Goal: Task Accomplishment & Management: Manage account settings

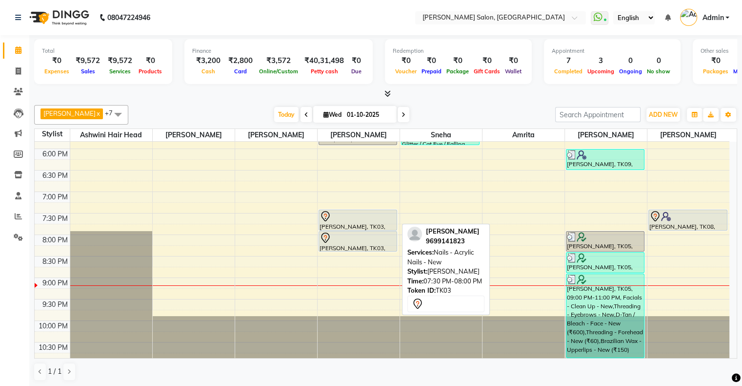
click at [370, 224] on div "[PERSON_NAME], TK03, 07:30 PM-08:00 PM, Nails - Acrylic Nails - New" at bounding box center [358, 220] width 78 height 20
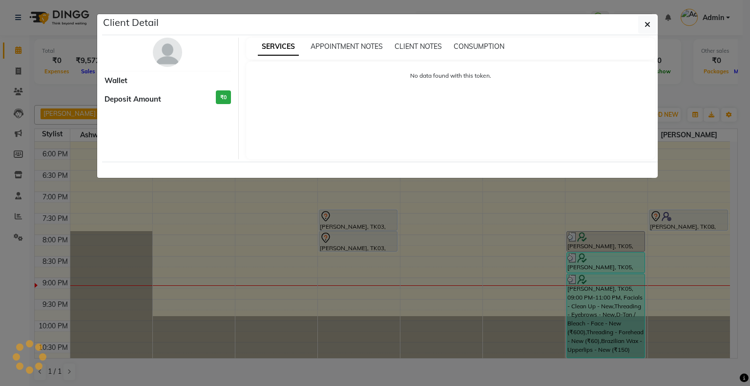
select select "7"
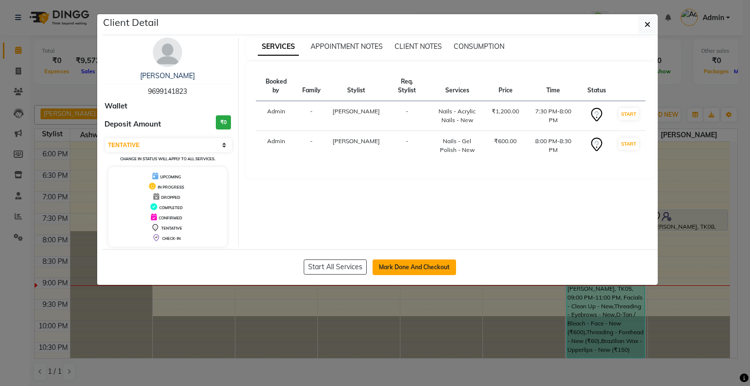
click at [405, 266] on button "Mark Done And Checkout" at bounding box center [413, 267] width 83 height 16
select select "4073"
select select "service"
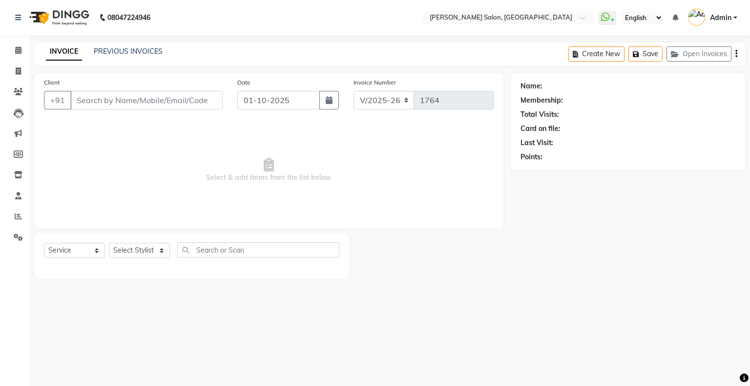
type input "9699141823"
select select "87848"
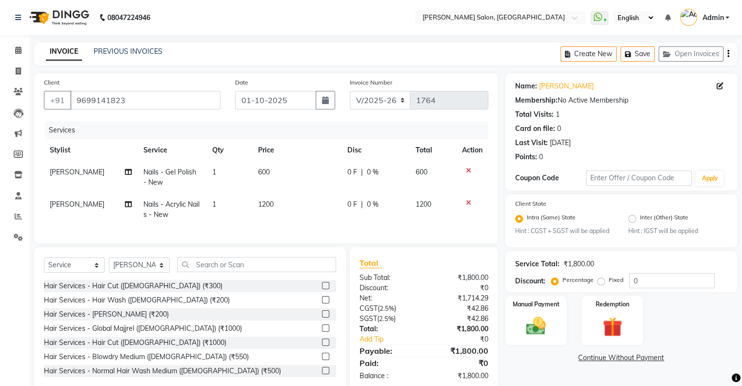
click at [62, 173] on span "[PERSON_NAME]" at bounding box center [77, 171] width 55 height 9
select select "87848"
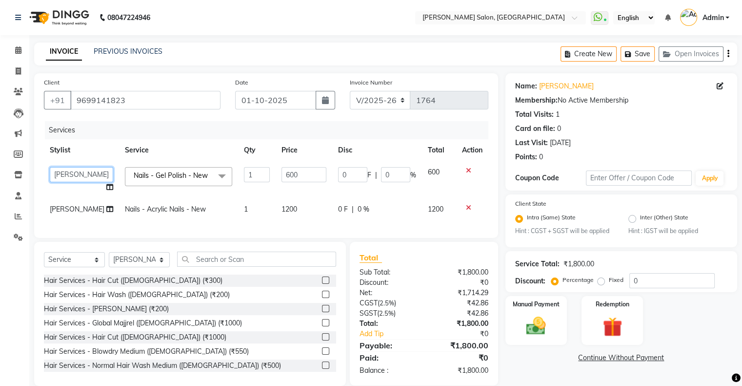
click at [66, 173] on select "Akshay [PERSON_NAME] [PERSON_NAME] Hair Head [PERSON_NAME] FD [PERSON_NAME] [PE…" at bounding box center [81, 174] width 63 height 15
select select "90444"
click at [70, 209] on td "[PERSON_NAME]" at bounding box center [81, 209] width 75 height 22
select select "87848"
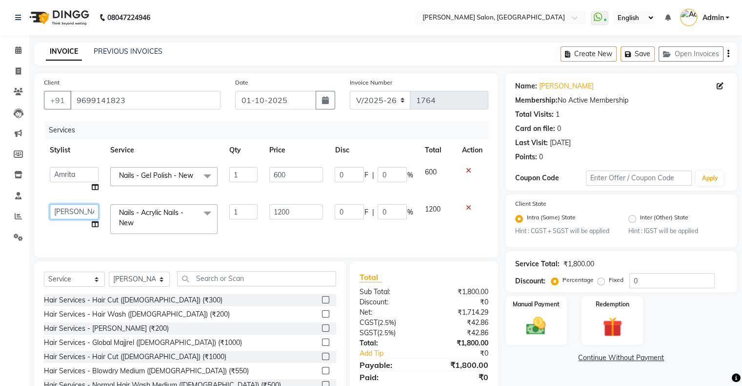
click at [73, 213] on select "Akshay [PERSON_NAME] [PERSON_NAME] Hair Head [PERSON_NAME] FD [PERSON_NAME] [PE…" at bounding box center [74, 211] width 49 height 15
select select "90444"
click at [144, 285] on select "Select Stylist Akshay [PERSON_NAME] Amrita [PERSON_NAME] Hair Head [PERSON_NAME…" at bounding box center [139, 278] width 61 height 15
select select "90444"
click at [109, 279] on select "Select Stylist Akshay [PERSON_NAME] Amrita [PERSON_NAME] Hair Head [PERSON_NAME…" at bounding box center [139, 278] width 61 height 15
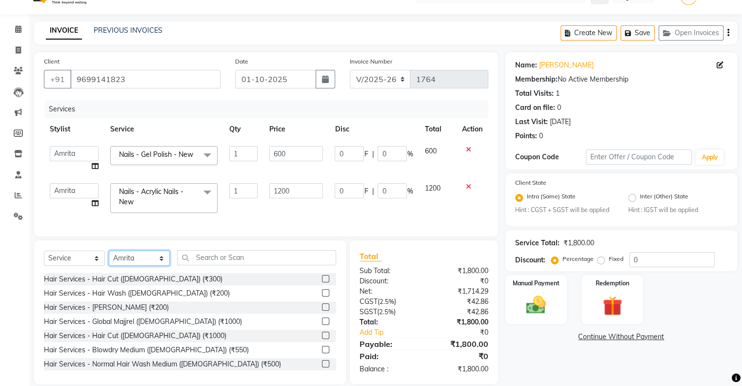
scroll to position [41, 0]
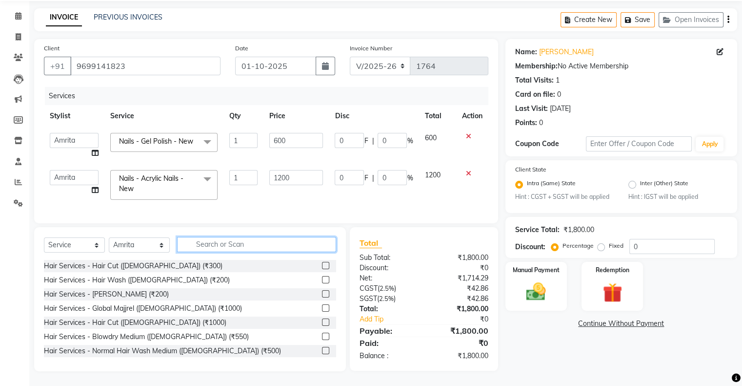
click at [252, 245] on input "text" at bounding box center [256, 244] width 159 height 15
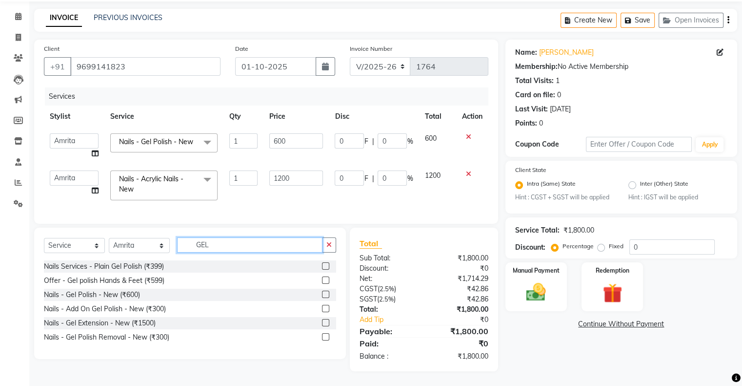
type input "GEL"
click at [324, 307] on label at bounding box center [325, 308] width 7 height 7
click at [324, 307] on input "checkbox" at bounding box center [325, 309] width 6 height 6
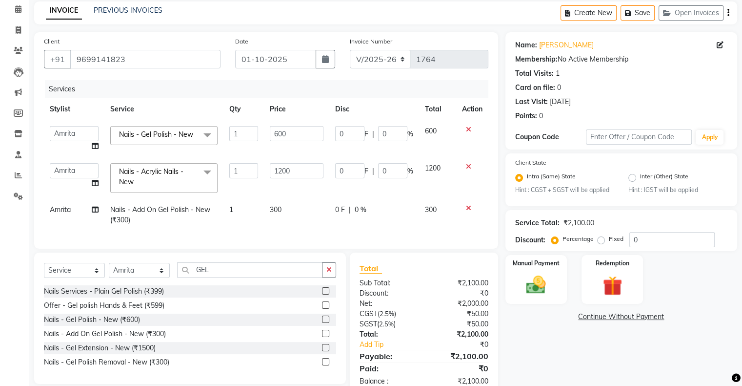
click at [326, 337] on label at bounding box center [325, 332] width 7 height 7
click at [326, 337] on input "checkbox" at bounding box center [325, 333] width 6 height 6
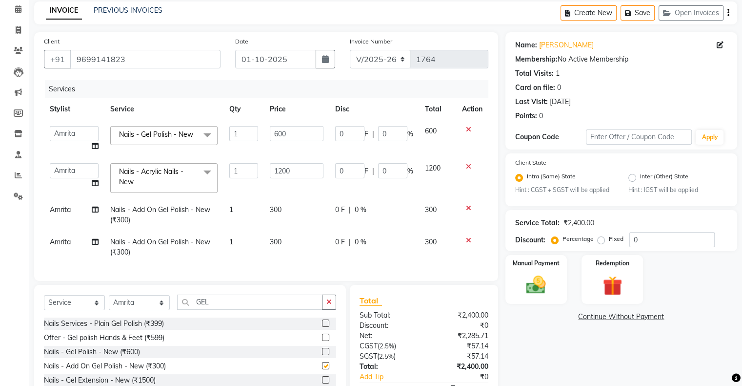
checkbox input "false"
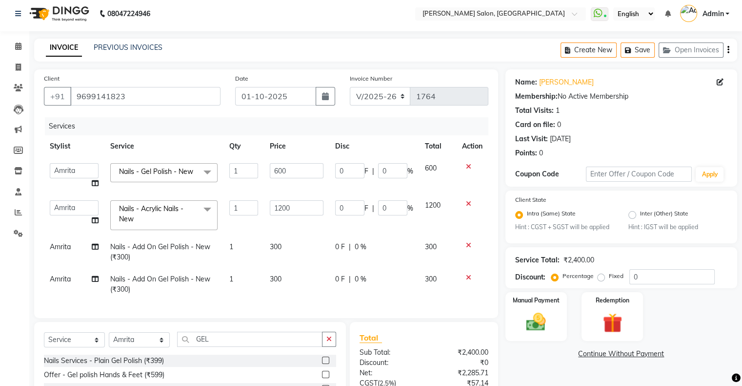
scroll to position [0, 0]
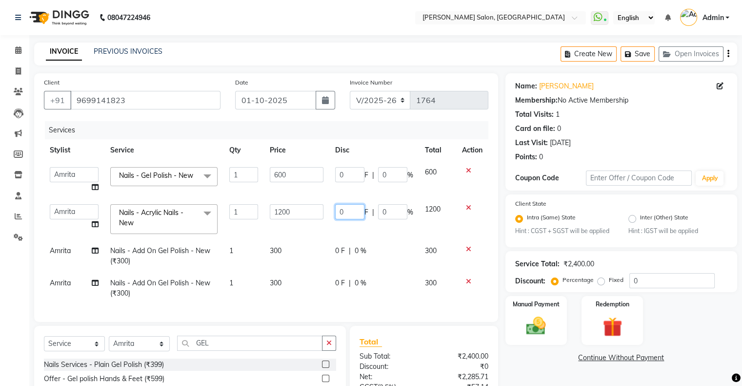
click at [357, 210] on input "0" at bounding box center [349, 211] width 29 height 15
type input "0400"
click at [371, 232] on tbody "Akshay [PERSON_NAME] [PERSON_NAME] Hair Head [PERSON_NAME] FD [PERSON_NAME] [PE…" at bounding box center [266, 232] width 445 height 143
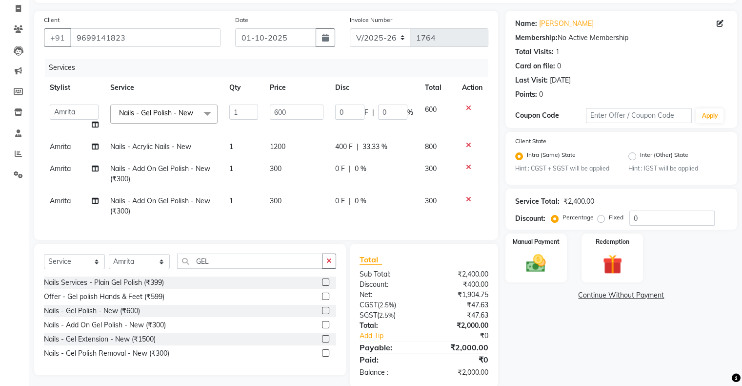
scroll to position [86, 0]
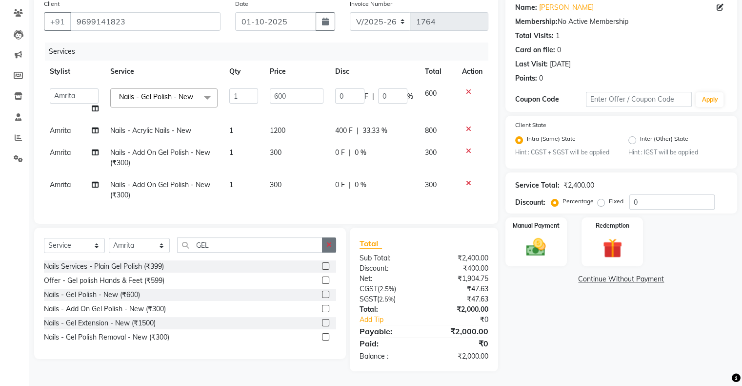
click at [330, 249] on button "button" at bounding box center [329, 244] width 14 height 15
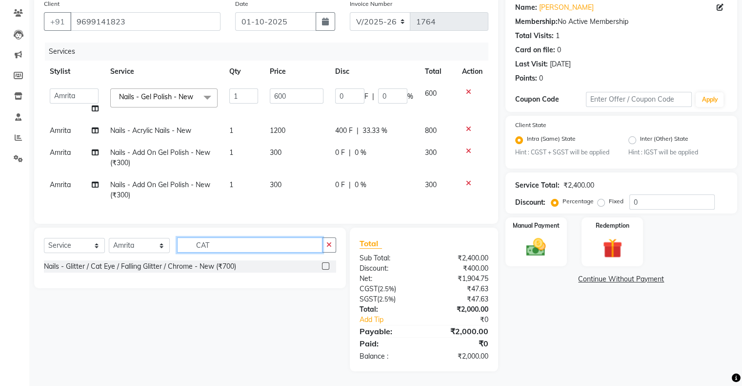
type input "CAT"
click at [323, 268] on label at bounding box center [325, 265] width 7 height 7
click at [323, 268] on input "checkbox" at bounding box center [325, 266] width 6 height 6
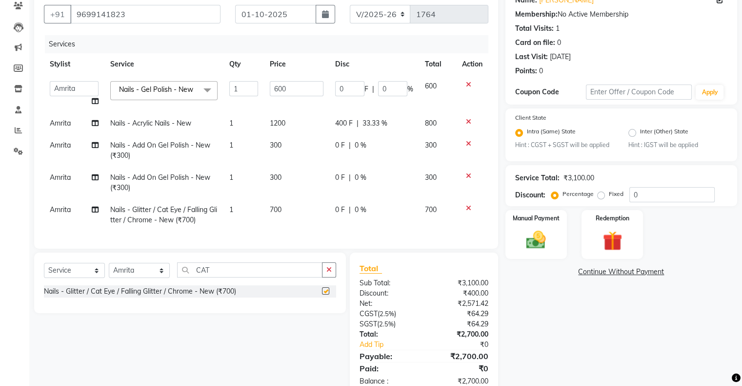
checkbox input "false"
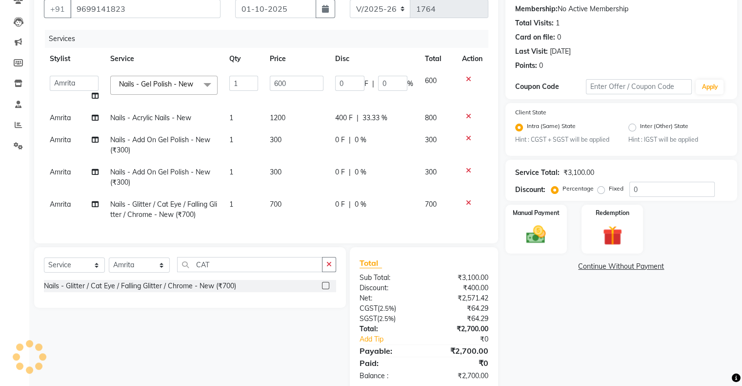
scroll to position [69, 0]
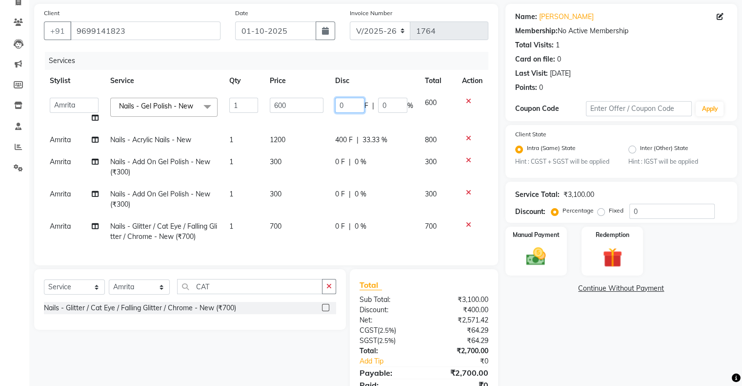
click at [351, 108] on input "0" at bounding box center [349, 105] width 29 height 15
type input "0100"
click at [313, 123] on td "600" at bounding box center [296, 110] width 65 height 37
select select "90444"
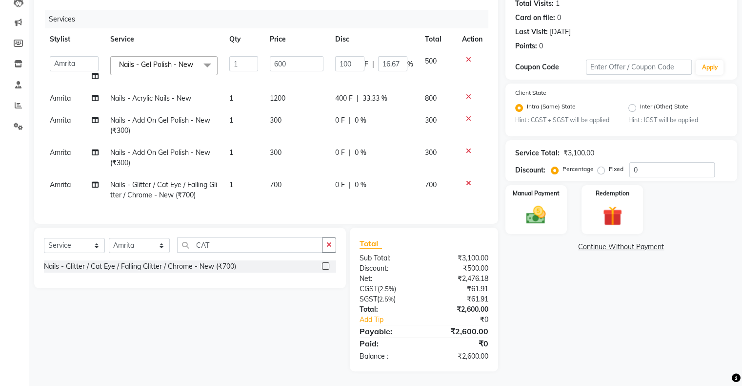
click at [658, 304] on div "Name: [PERSON_NAME] Membership: No Active Membership Total Visits: 1 Card on fi…" at bounding box center [625, 166] width 239 height 408
click at [543, 223] on img at bounding box center [536, 215] width 33 height 23
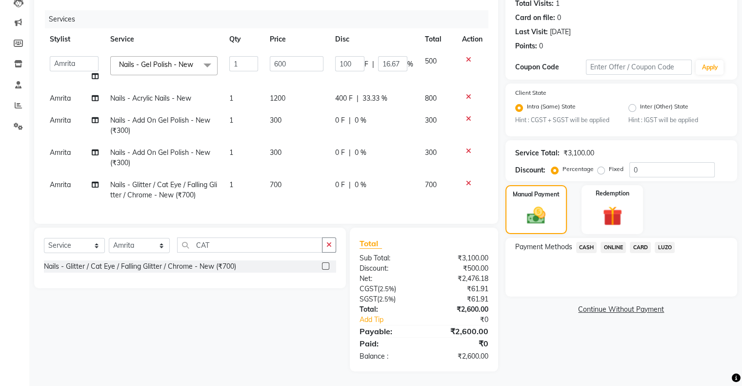
click at [584, 246] on span "CASH" at bounding box center [586, 247] width 21 height 11
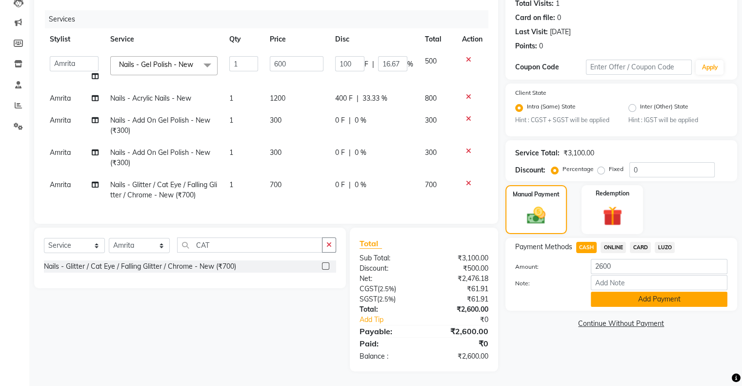
click at [654, 299] on button "Add Payment" at bounding box center [659, 298] width 137 height 15
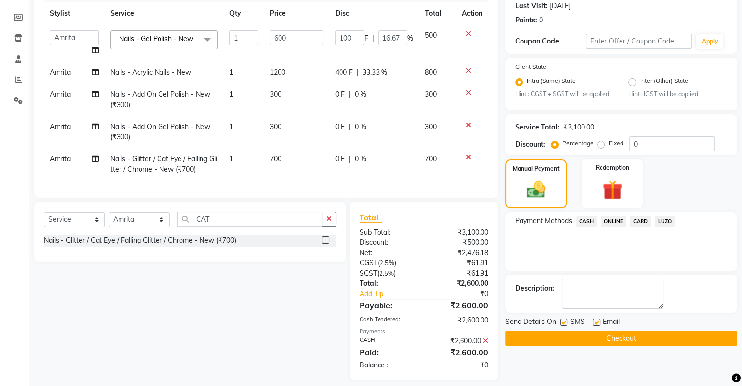
scroll to position [145, 0]
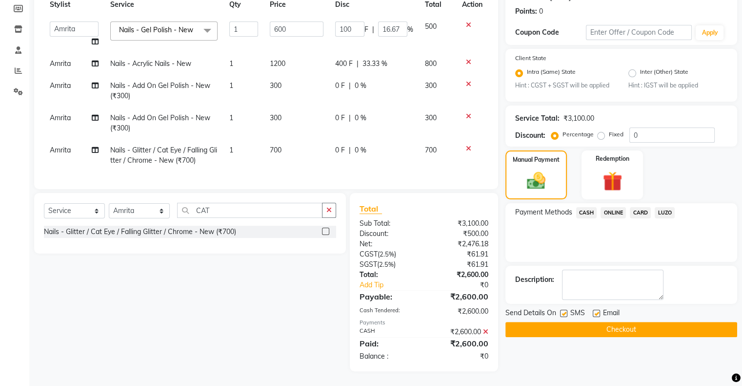
click at [629, 331] on button "Checkout" at bounding box center [622, 329] width 232 height 15
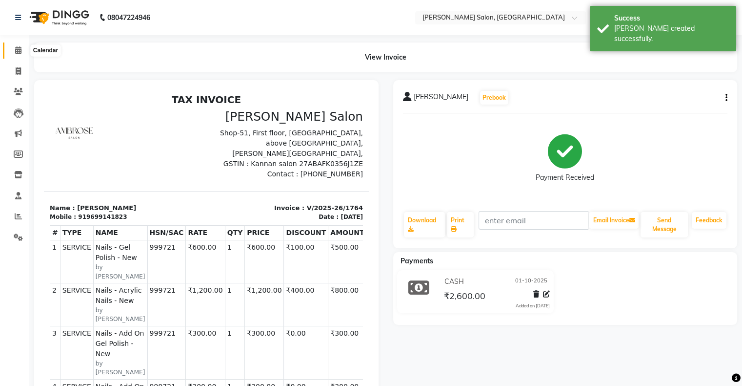
click at [17, 45] on span at bounding box center [18, 50] width 17 height 11
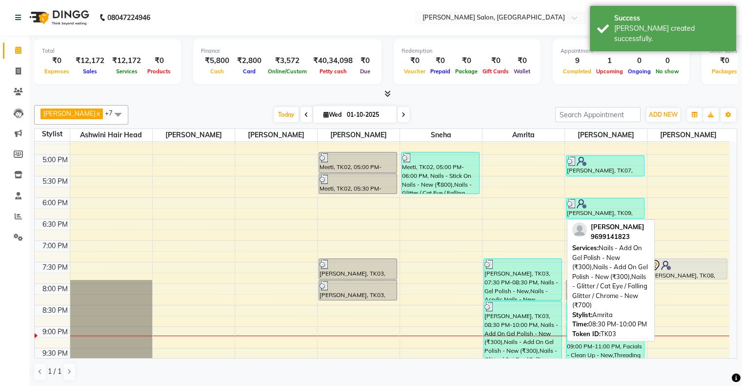
scroll to position [336, 0]
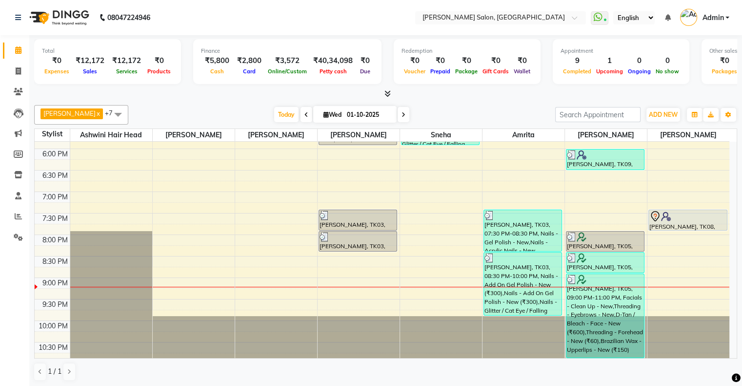
click at [348, 117] on input "01-10-2025" at bounding box center [368, 114] width 49 height 15
select select "10"
select select "2025"
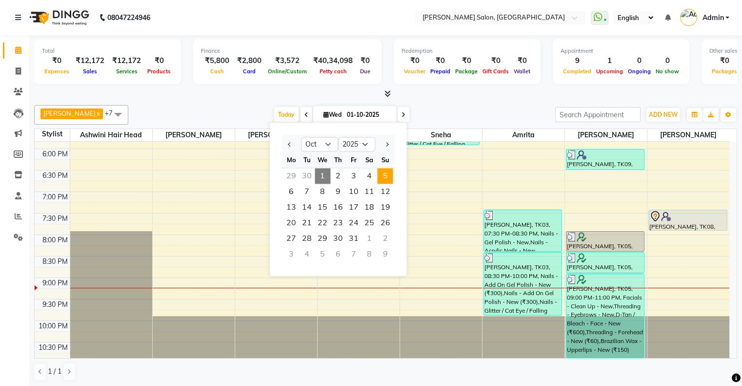
click at [387, 175] on span "5" at bounding box center [385, 176] width 16 height 16
type input "05-10-2025"
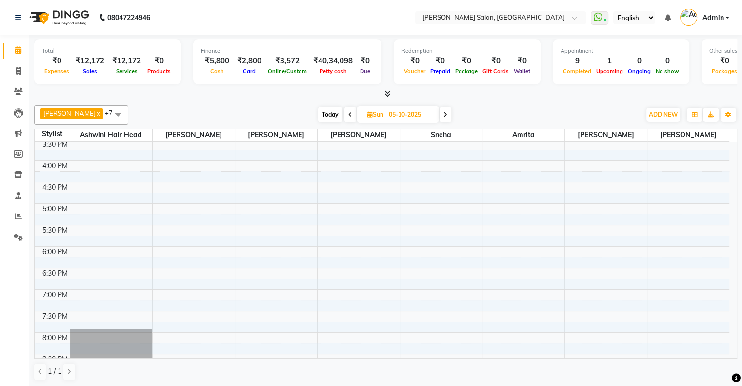
scroll to position [287, 0]
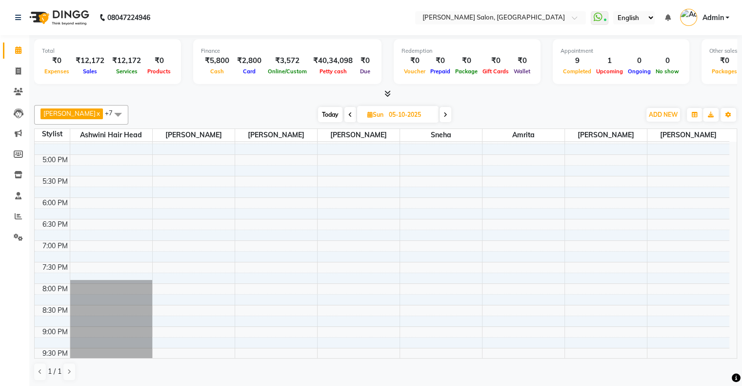
click at [593, 167] on div "10:00 AM 10:30 AM 11:00 AM 11:30 AM 12:00 PM 12:30 PM 1:00 PM 1:30 PM 2:00 PM 2…" at bounding box center [382, 133] width 695 height 558
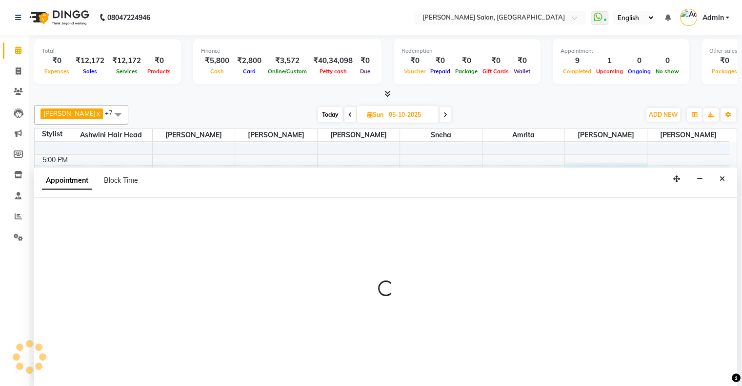
select select "89637"
select select "1035"
select select "tentative"
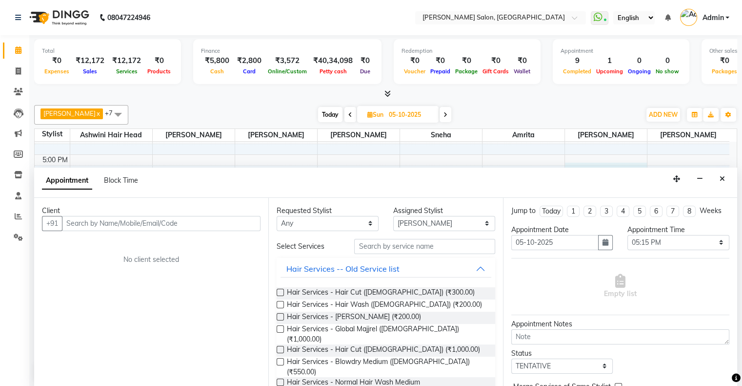
click at [127, 218] on input "text" at bounding box center [161, 223] width 199 height 15
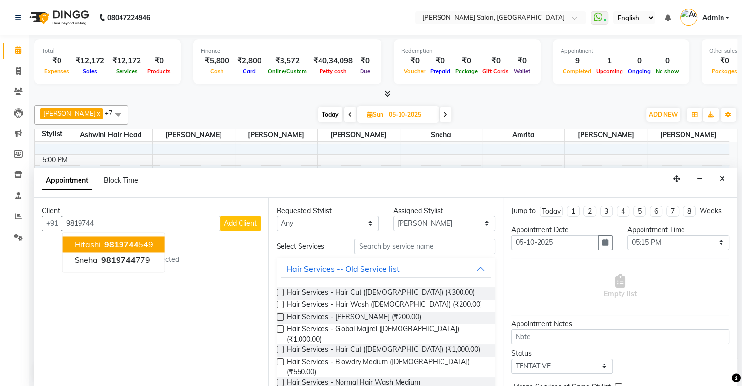
click at [142, 243] on ngb-highlight "9819744 549" at bounding box center [127, 244] width 51 height 10
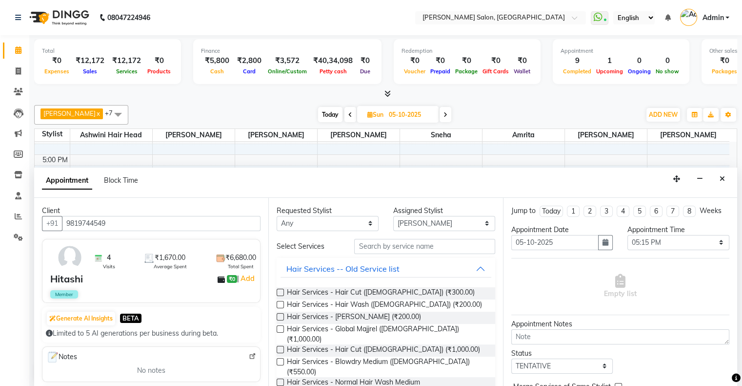
scroll to position [0, 0]
type input "9819744549"
click at [407, 247] on input "text" at bounding box center [424, 246] width 141 height 15
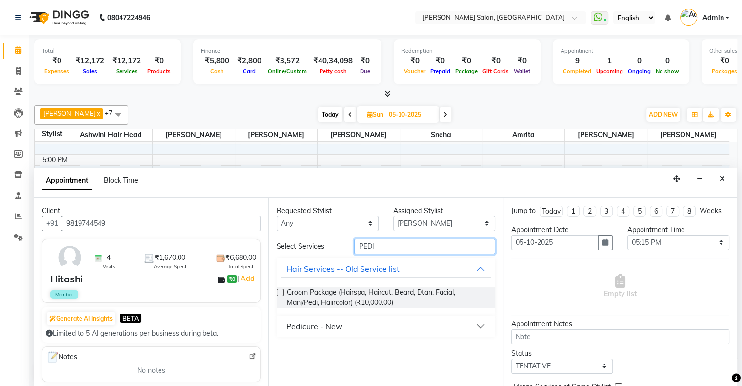
type input "PEDI"
click at [396, 325] on button "Pedicure - New" at bounding box center [386, 326] width 210 height 18
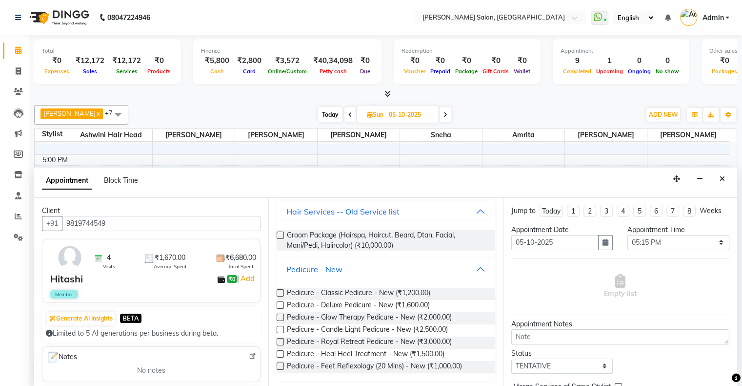
scroll to position [59, 0]
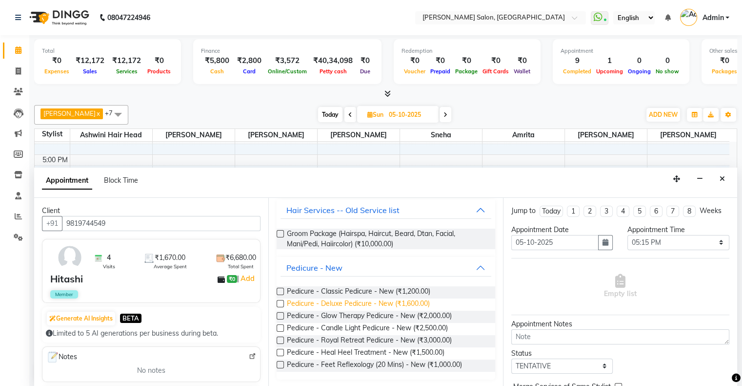
click at [380, 306] on span "Pedicure - Deluxe Pedicure - New (₹1,600.00)" at bounding box center [358, 304] width 143 height 12
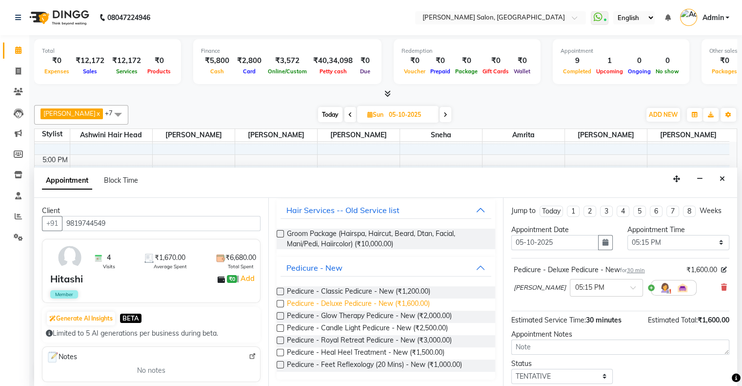
click at [380, 306] on span "Pedicure - Deluxe Pedicure - New (₹1,600.00)" at bounding box center [358, 304] width 143 height 12
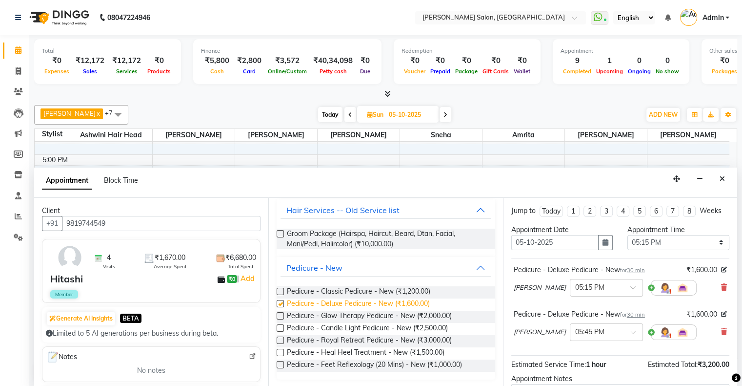
checkbox input "false"
click at [583, 286] on div at bounding box center [607, 287] width 72 height 10
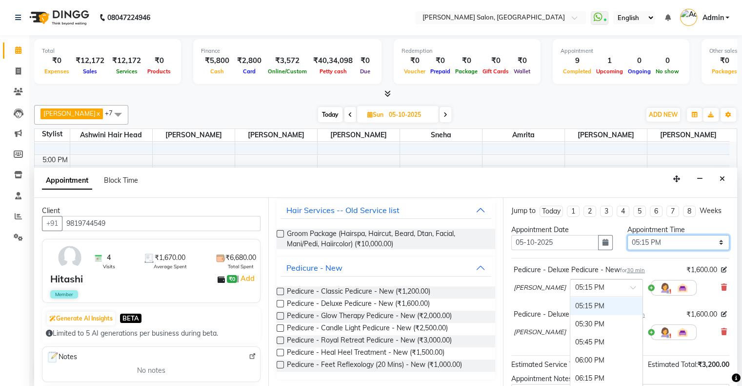
click at [662, 244] on select "Select 11:00 AM 11:15 AM 11:30 AM 11:45 AM 12:00 PM 12:15 PM 12:30 PM 12:45 PM …" at bounding box center [679, 242] width 102 height 15
select select "1020"
click at [628, 235] on select "Select 11:00 AM 11:15 AM 11:30 AM 11:45 AM 12:00 PM 12:15 PM 12:30 PM 12:45 PM …" at bounding box center [679, 242] width 102 height 15
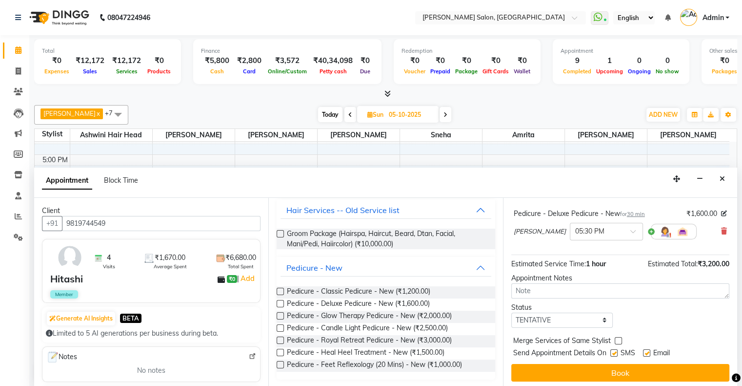
scroll to position [102, 0]
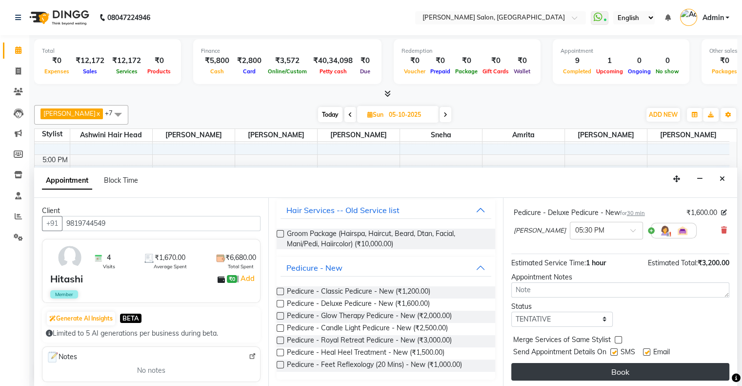
click at [618, 374] on button "Book" at bounding box center [620, 372] width 218 height 18
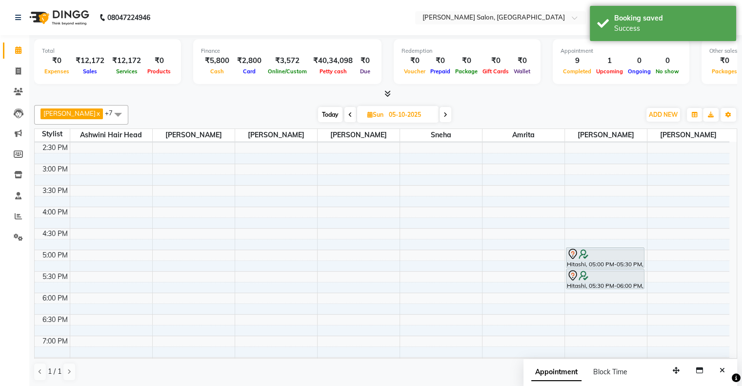
scroll to position [190, 0]
click at [719, 370] on button "Close" at bounding box center [722, 370] width 14 height 15
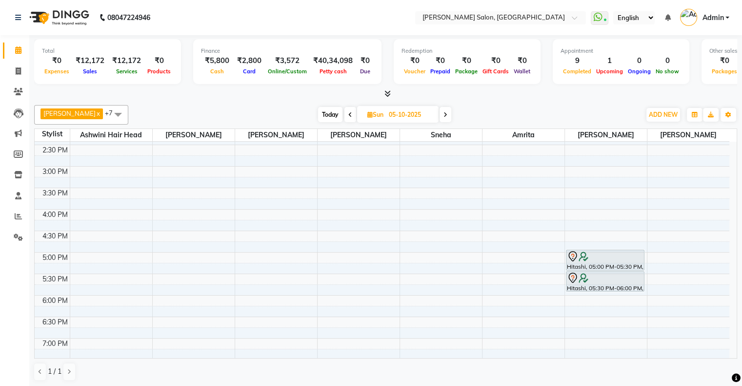
click at [318, 112] on span "Today" at bounding box center [330, 114] width 24 height 15
type input "01-10-2025"
